Goal: Use online tool/utility: Use online tool/utility

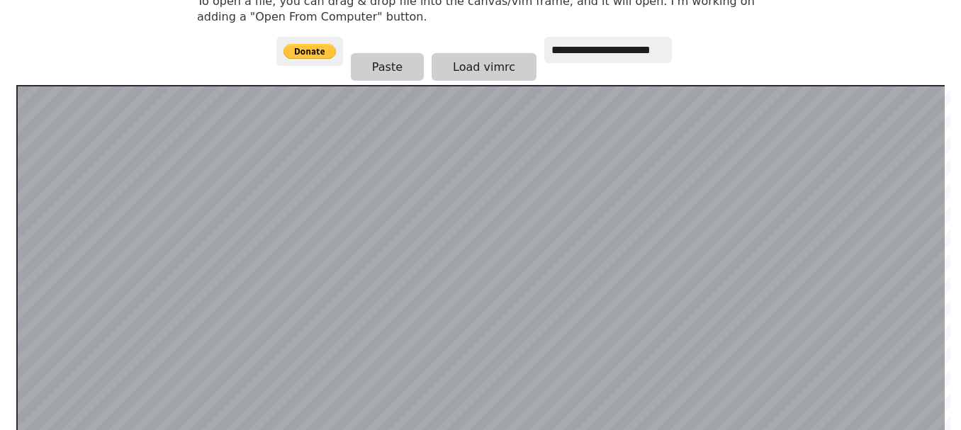
scroll to position [213, 0]
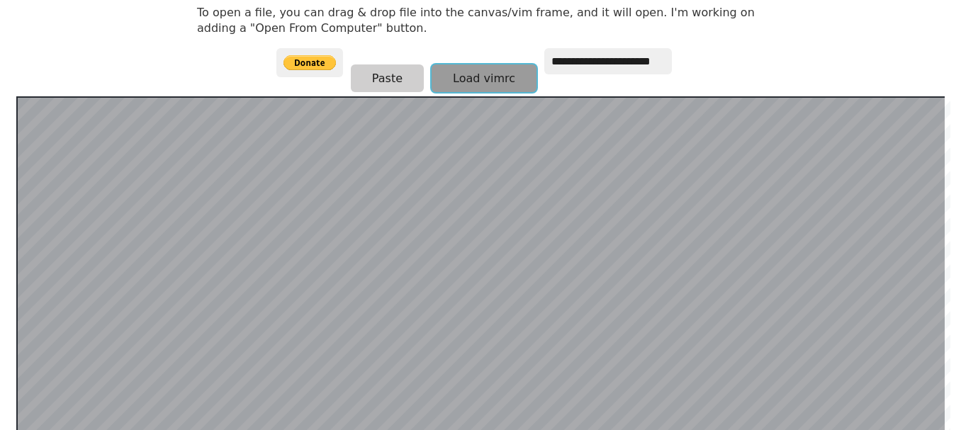
click at [498, 78] on button "Load vimrc" at bounding box center [484, 79] width 105 height 28
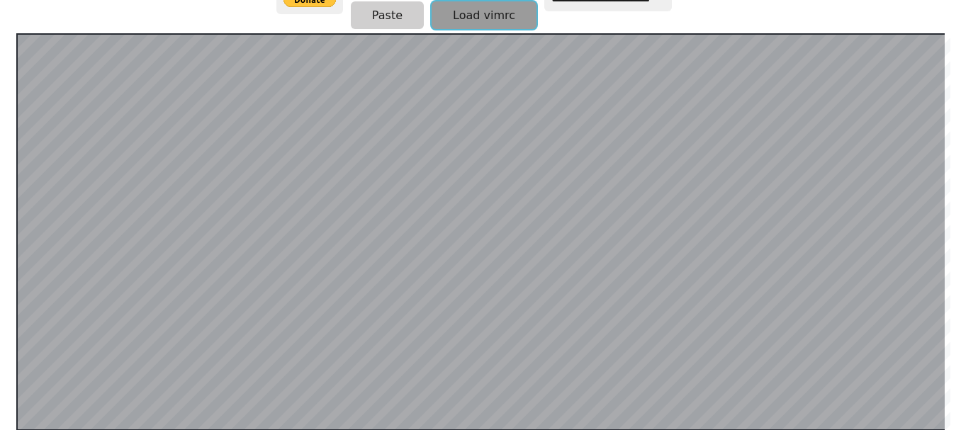
click at [471, 16] on button "Load vimrc" at bounding box center [484, 15] width 105 height 28
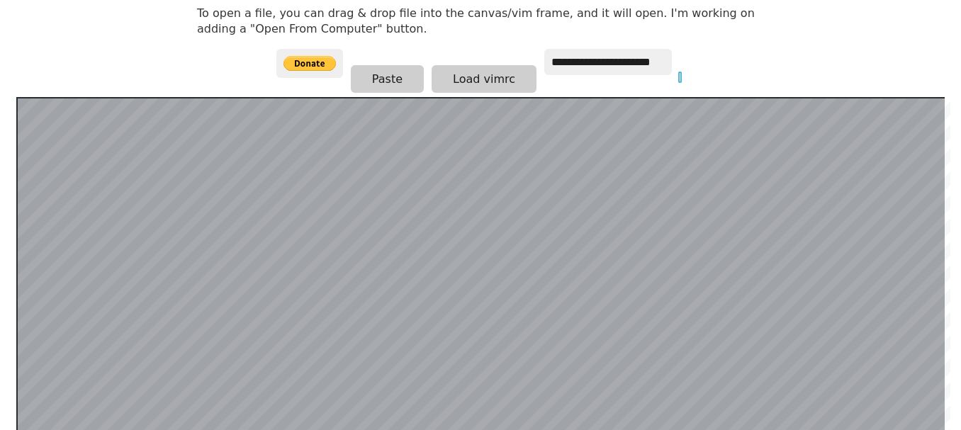
scroll to position [205, 0]
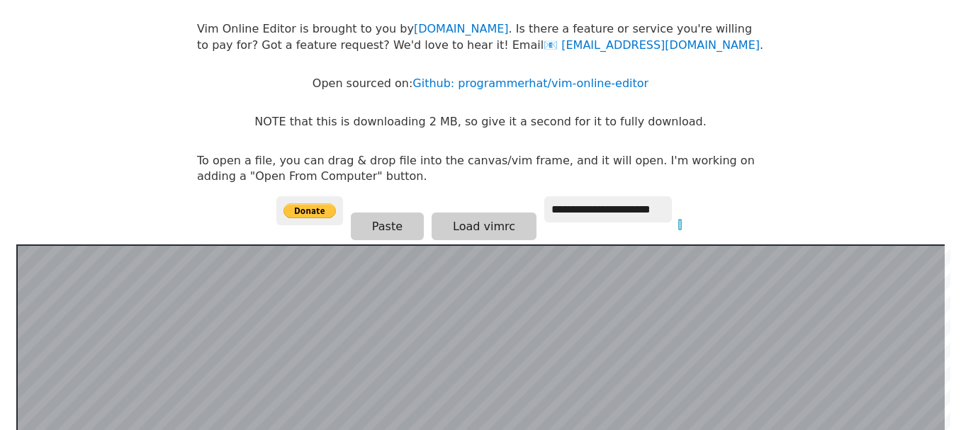
scroll to position [63, 0]
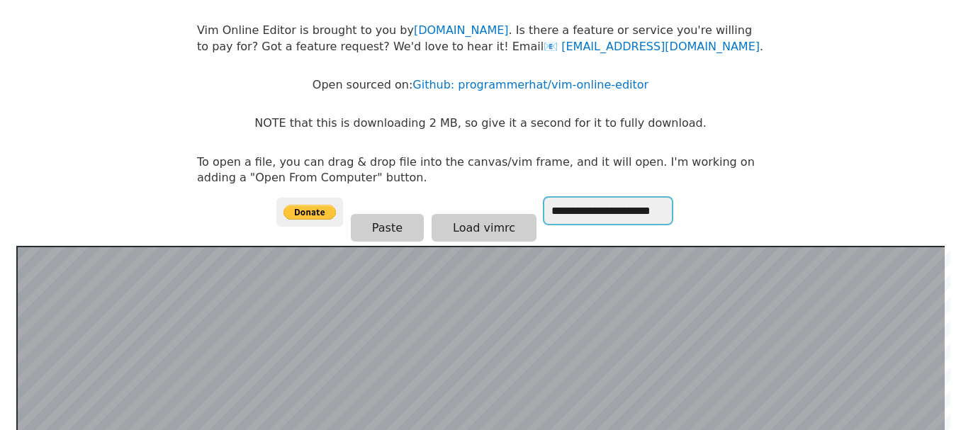
drag, startPoint x: 574, startPoint y: 208, endPoint x: 613, endPoint y: 213, distance: 39.3
click at [613, 213] on input "**********" at bounding box center [609, 211] width 128 height 26
click at [732, 201] on body "**********" at bounding box center [480, 166] width 581 height 430
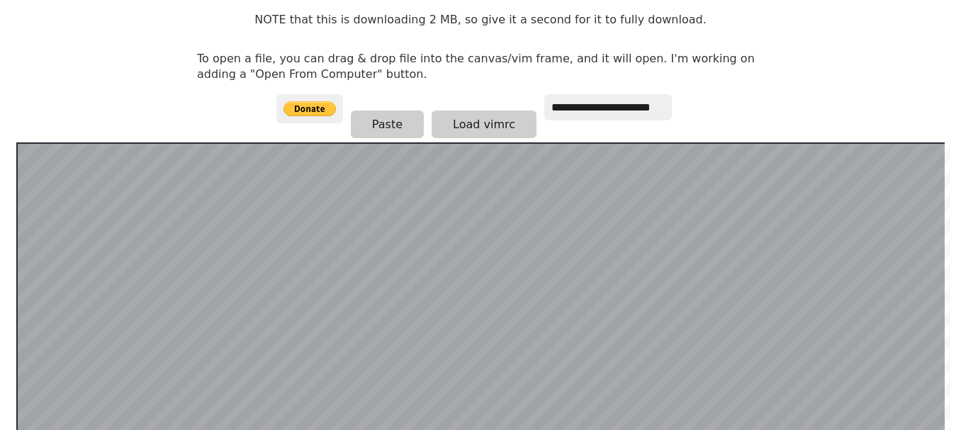
scroll to position [0, 0]
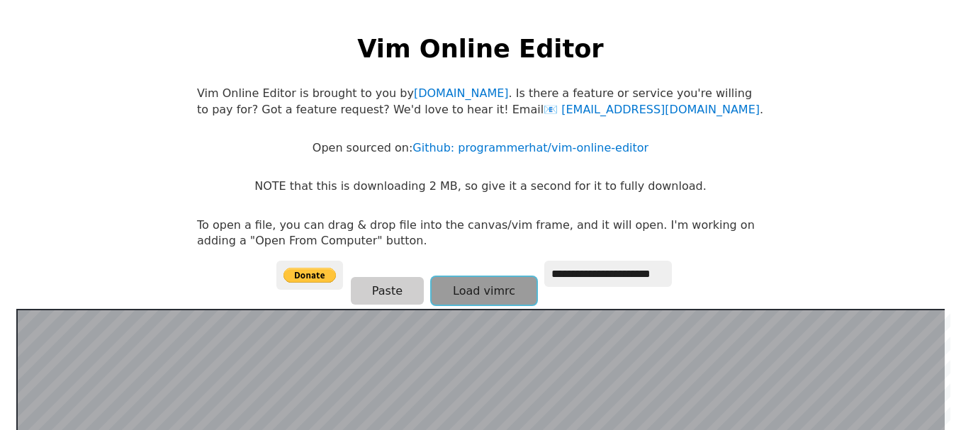
click at [496, 297] on button "Load vimrc" at bounding box center [484, 291] width 105 height 28
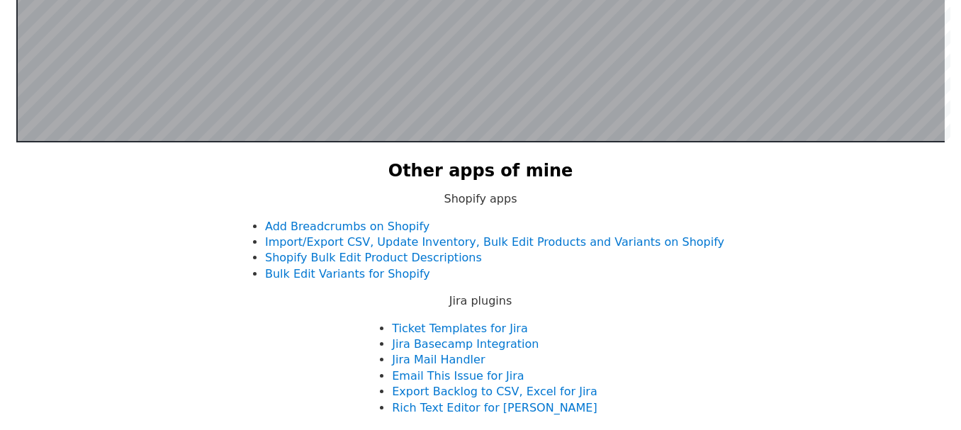
scroll to position [142, 0]
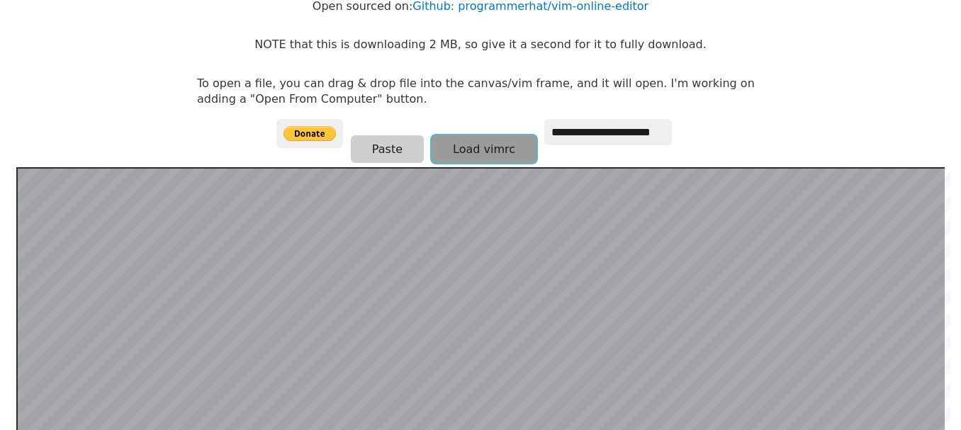
click at [457, 162] on button "Load vimrc" at bounding box center [484, 149] width 105 height 28
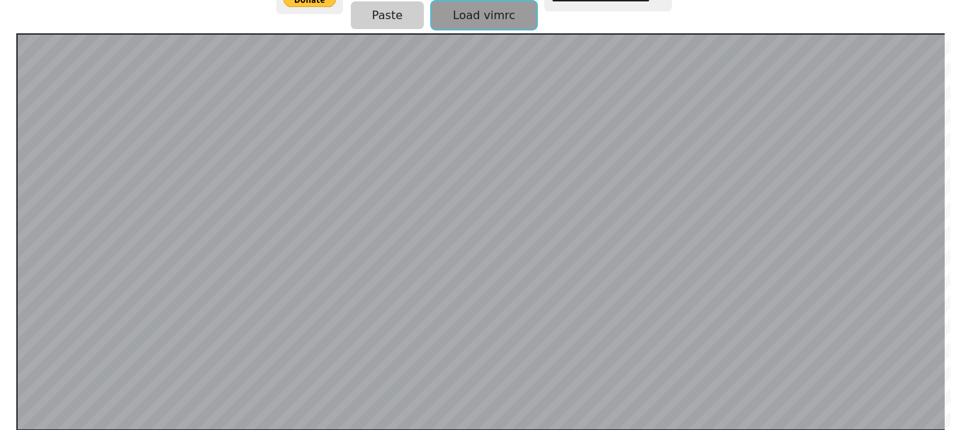
click at [443, 14] on button "Load vimrc" at bounding box center [484, 15] width 105 height 28
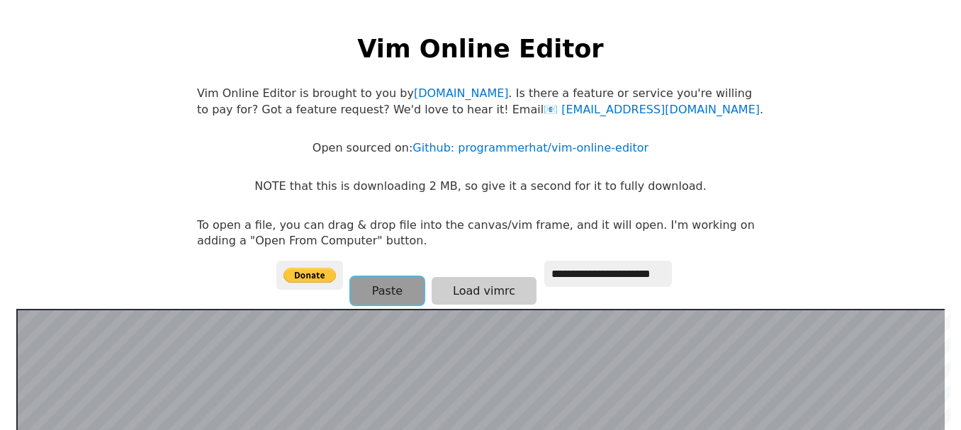
click at [406, 294] on button "Paste" at bounding box center [387, 291] width 73 height 28
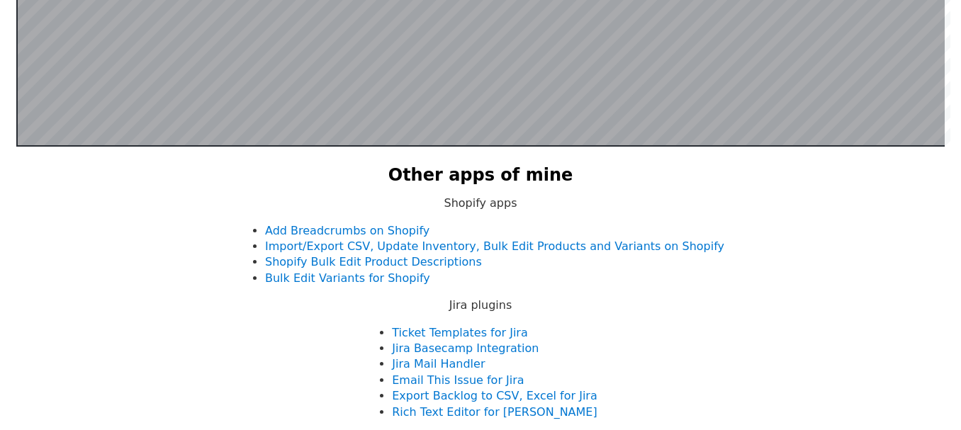
scroll to position [276, 0]
